Goal: Transaction & Acquisition: Book appointment/travel/reservation

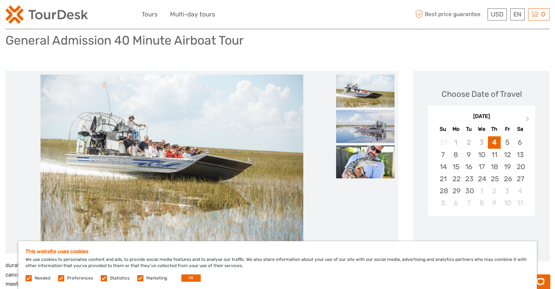
scroll to position [53, 0]
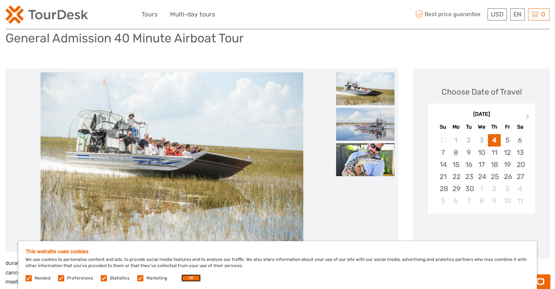
click at [191, 275] on button "OK" at bounding box center [190, 277] width 19 height 7
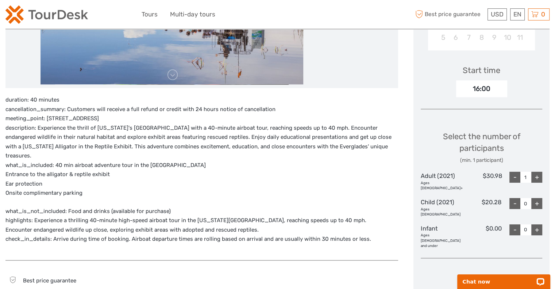
scroll to position [216, 0]
drag, startPoint x: 46, startPoint y: 115, endPoint x: 160, endPoint y: 115, distance: 113.5
click at [160, 115] on p "duration: 40 minutes cancellation_summary: Customers will receive a full refund…" at bounding box center [201, 146] width 393 height 103
copy p "[STREET_ADDRESS]"
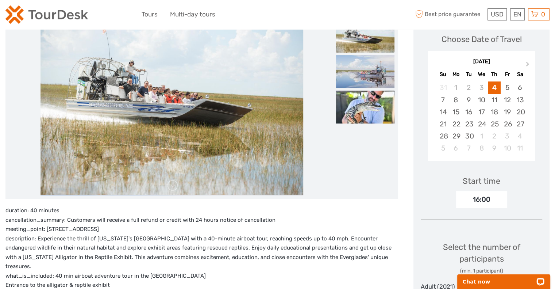
scroll to position [105, 0]
click at [469, 196] on div "16:00" at bounding box center [481, 199] width 51 height 17
click at [474, 199] on div "16:00" at bounding box center [481, 199] width 51 height 17
click at [452, 200] on div "Start time 16:00" at bounding box center [482, 187] width 122 height 42
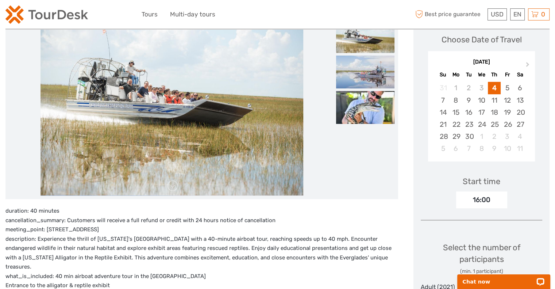
click at [452, 200] on div "Start time 16:00" at bounding box center [482, 187] width 122 height 42
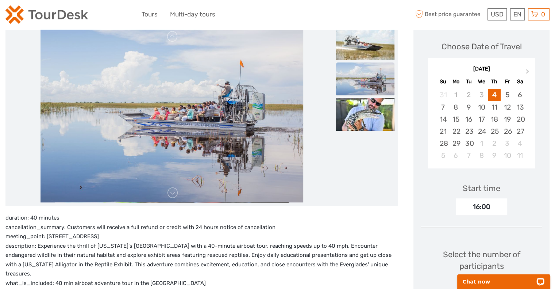
scroll to position [115, 0]
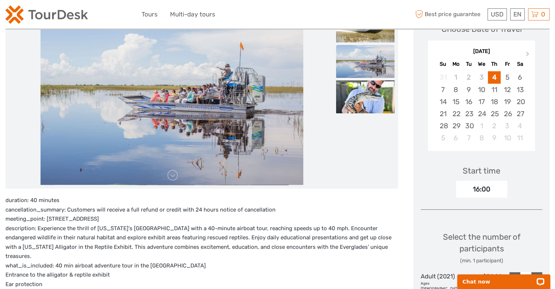
click at [504, 77] on div "5" at bounding box center [507, 77] width 13 height 12
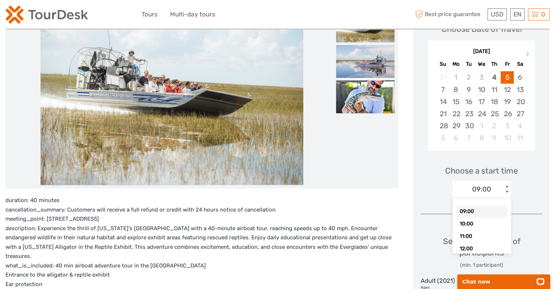
click at [508, 191] on div "< >" at bounding box center [507, 189] width 6 height 8
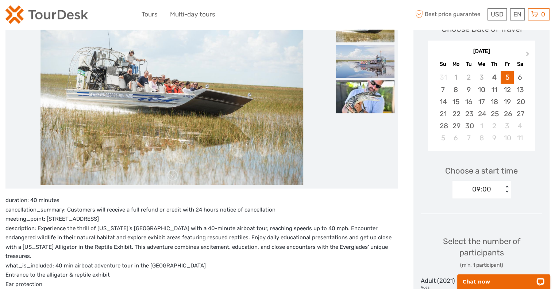
click at [508, 191] on div "< >" at bounding box center [507, 189] width 6 height 8
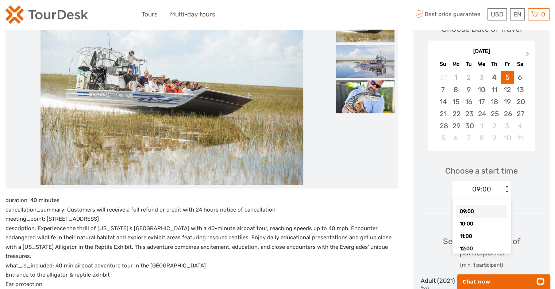
click at [508, 191] on div "< >" at bounding box center [507, 189] width 6 height 8
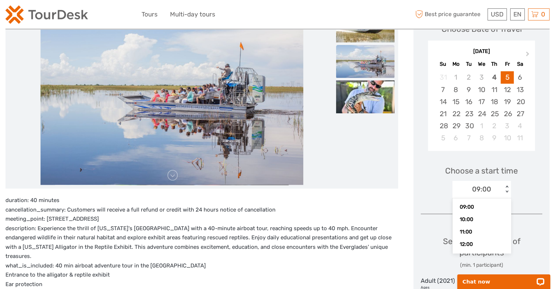
scroll to position [0, 0]
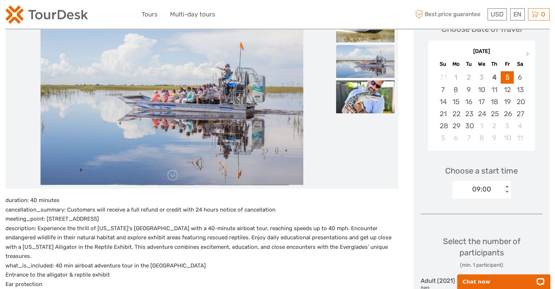
click at [497, 81] on div "4" at bounding box center [494, 77] width 13 height 12
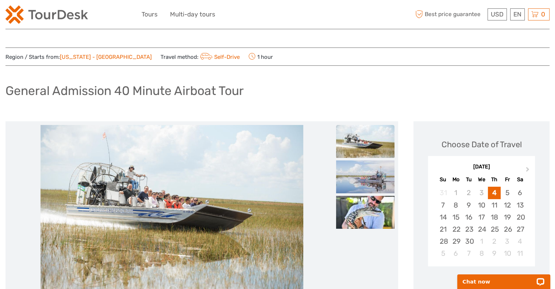
click at [361, 132] on img at bounding box center [365, 141] width 58 height 33
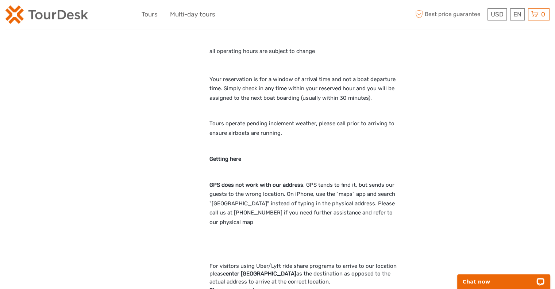
scroll to position [893, 0]
